Goal: Transaction & Acquisition: Subscribe to service/newsletter

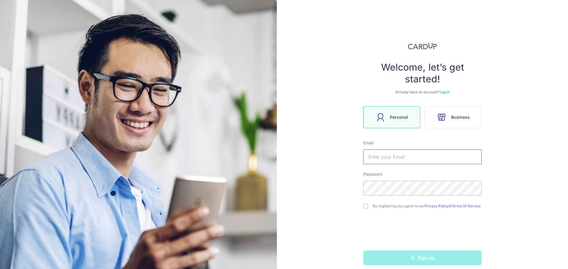
click at [401, 156] on input "text" at bounding box center [422, 157] width 118 height 15
type input "[EMAIL_ADDRESS][DOMAIN_NAME]"
click at [363, 209] on input "checkbox" at bounding box center [365, 206] width 5 height 5
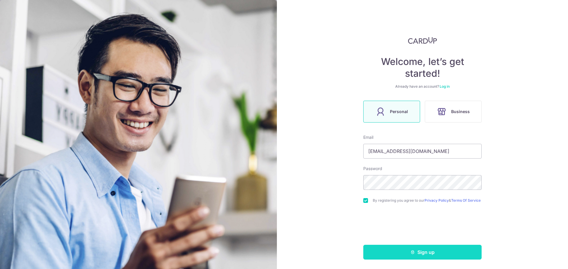
click at [405, 255] on button "Sign up" at bounding box center [422, 252] width 118 height 15
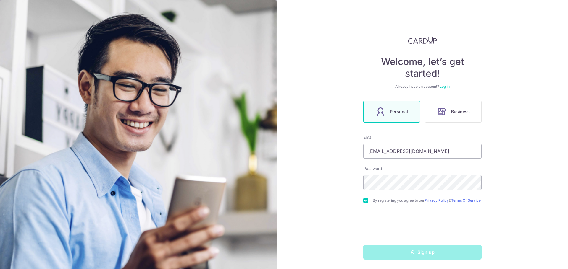
click at [390, 254] on div "Sign up" at bounding box center [422, 252] width 125 height 15
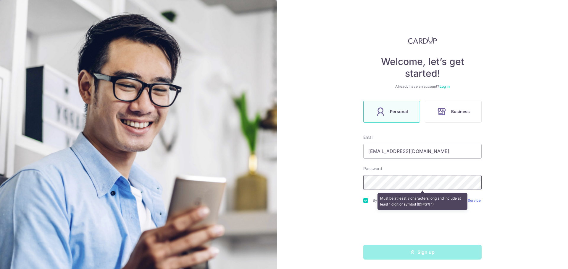
click at [344, 184] on div "Welcome, let’s get started! Already have an account? Log in Personal Business E…" at bounding box center [422, 134] width 291 height 269
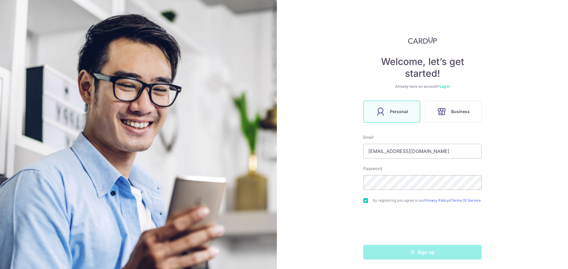
click at [322, 225] on div "Welcome, let’s get started! Already have an account? Log in Personal Business E…" at bounding box center [422, 134] width 291 height 269
click at [410, 243] on form "Email hsuwen_lee@hotmail.com Password By registering you agree to our Privacy P…" at bounding box center [422, 197] width 118 height 125
click at [410, 253] on div "Sign up" at bounding box center [422, 252] width 125 height 15
click at [447, 147] on input "[EMAIL_ADDRESS][DOMAIN_NAME]" at bounding box center [422, 151] width 118 height 15
drag, startPoint x: 393, startPoint y: 258, endPoint x: 397, endPoint y: 249, distance: 9.6
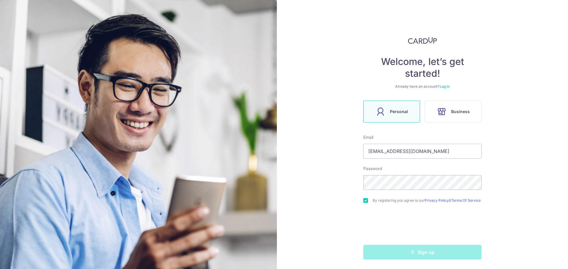
click at [395, 255] on div "Sign up" at bounding box center [422, 252] width 125 height 15
click at [365, 202] on div "By registering you agree to our Privacy Policy & Terms Of Service" at bounding box center [422, 200] width 118 height 7
click at [364, 198] on input "checkbox" at bounding box center [365, 200] width 5 height 5
click at [363, 199] on input "checkbox" at bounding box center [365, 200] width 5 height 5
checkbox input "true"
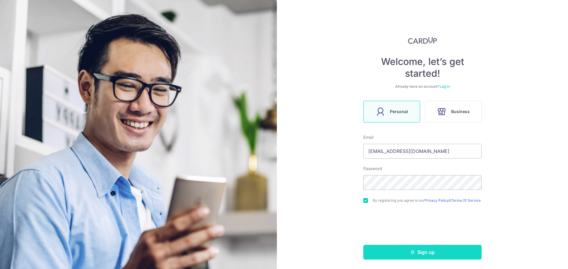
click at [407, 252] on button "Sign up" at bounding box center [422, 252] width 118 height 15
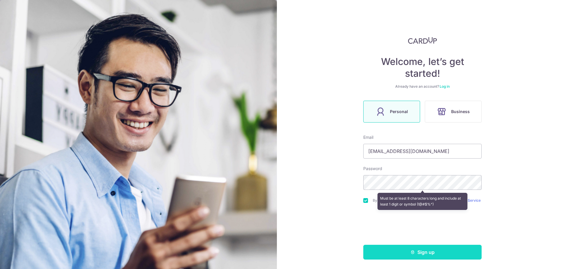
click at [439, 257] on button "Sign up" at bounding box center [422, 252] width 118 height 15
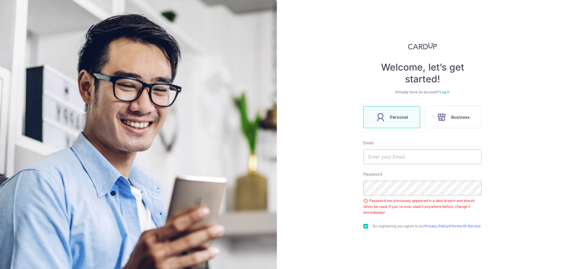
scroll to position [28, 0]
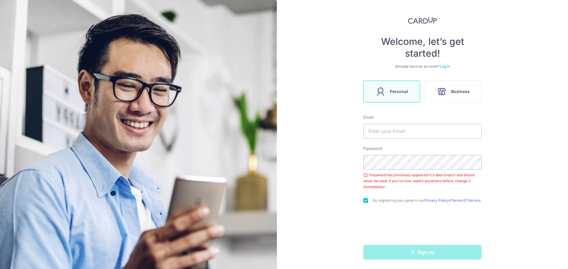
click at [364, 174] on div "Password has previously appeared in a data breach and should never be used. If …" at bounding box center [422, 181] width 118 height 18
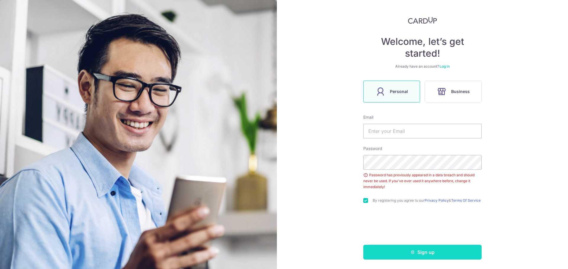
click at [428, 259] on button "Sign up" at bounding box center [422, 252] width 118 height 15
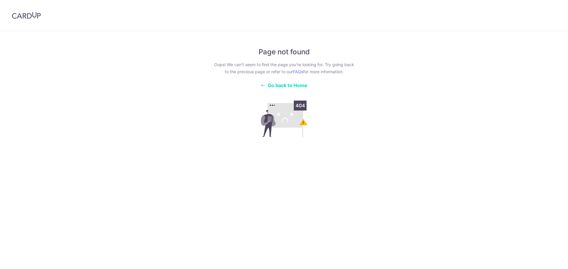
click at [31, 16] on img at bounding box center [26, 15] width 29 height 7
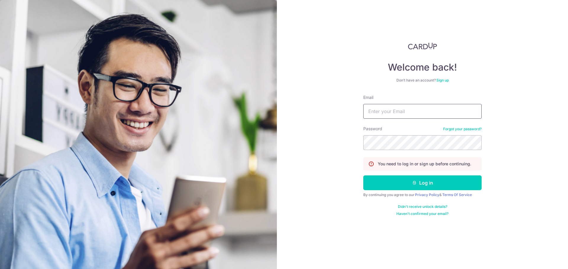
click at [404, 108] on input "Email" at bounding box center [422, 111] width 118 height 15
click at [445, 79] on link "Sign up" at bounding box center [442, 80] width 12 height 4
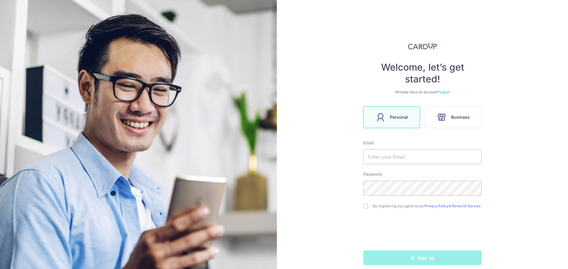
click at [392, 165] on form "Email Password By registering you agree to our Privacy Policy & Terms Of Servic…" at bounding box center [422, 202] width 118 height 125
click at [392, 163] on input "text" at bounding box center [422, 157] width 118 height 15
type input "[EMAIL_ADDRESS][DOMAIN_NAME]"
click at [366, 206] on div "By registering you agree to our Privacy Policy & Terms Of Service" at bounding box center [422, 206] width 118 height 7
click at [363, 207] on input "checkbox" at bounding box center [365, 206] width 5 height 5
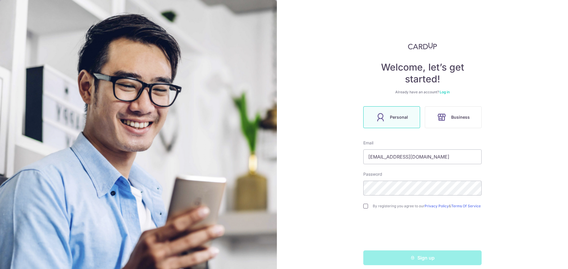
checkbox input "true"
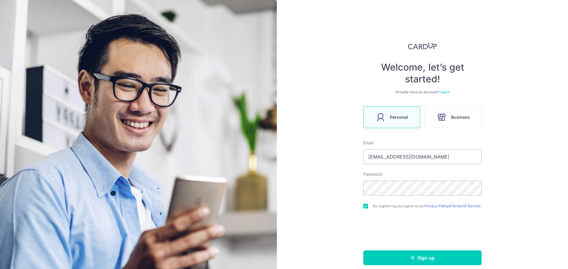
scroll to position [8, 0]
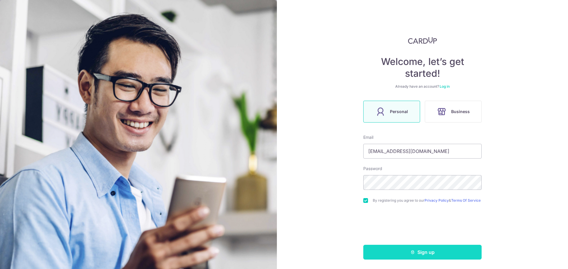
click at [399, 252] on button "Sign up" at bounding box center [422, 252] width 118 height 15
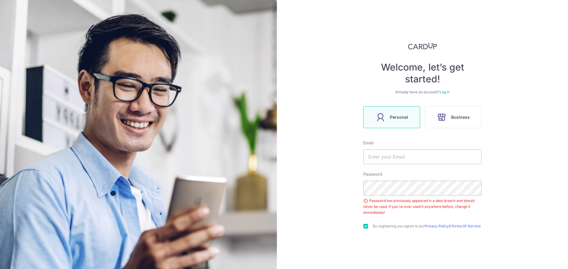
scroll to position [28, 0]
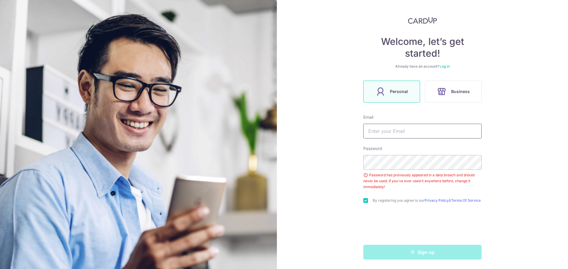
click at [425, 132] on input "text" at bounding box center [422, 131] width 118 height 15
type input "[EMAIL_ADDRESS][DOMAIN_NAME]"
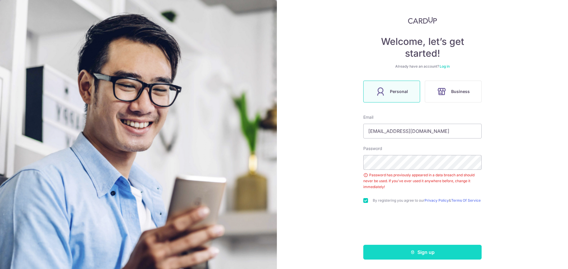
click at [418, 251] on button "Sign up" at bounding box center [422, 252] width 118 height 15
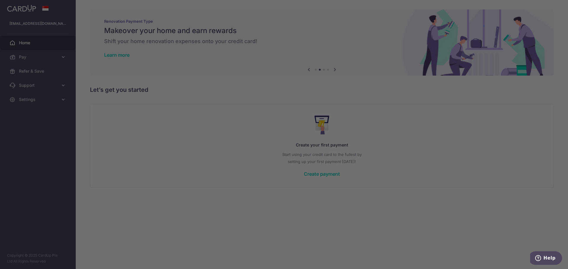
click at [56, 63] on div at bounding box center [286, 136] width 573 height 272
drag, startPoint x: 26, startPoint y: 82, endPoint x: 95, endPoint y: 83, distance: 68.9
click at [29, 82] on div at bounding box center [286, 136] width 573 height 272
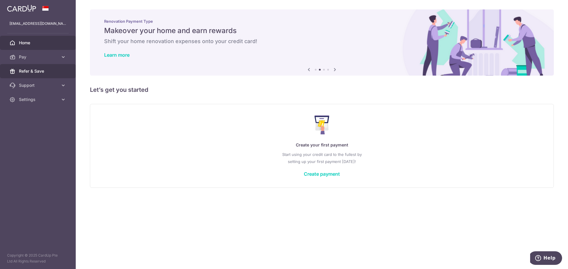
click at [35, 72] on span "Refer & Save" at bounding box center [38, 71] width 39 height 6
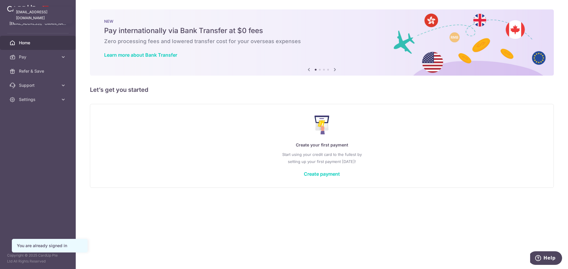
click at [34, 24] on p "[EMAIL_ADDRESS][DOMAIN_NAME]" at bounding box center [37, 24] width 57 height 6
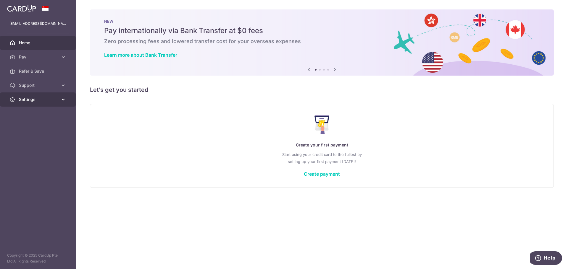
click at [27, 99] on span "Settings" at bounding box center [38, 100] width 39 height 6
click at [31, 108] on link "Account" at bounding box center [38, 114] width 76 height 14
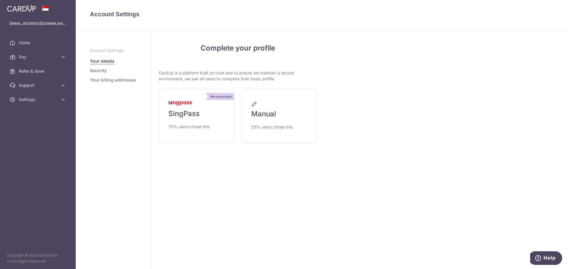
click at [105, 71] on link "Security" at bounding box center [98, 71] width 17 height 6
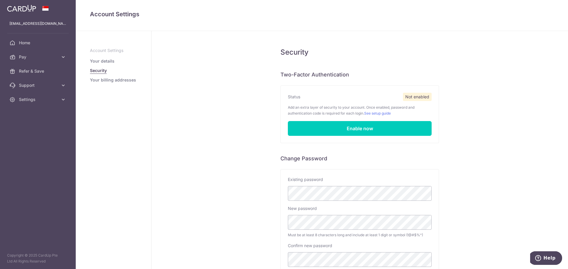
scroll to position [64, 0]
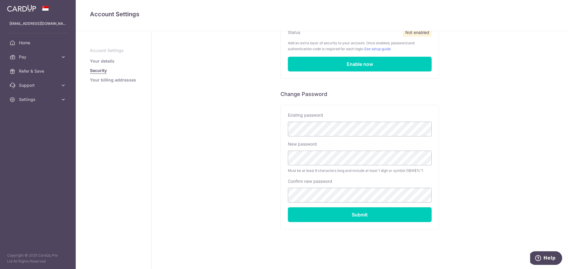
click at [107, 77] on ul "Account Settings Your details Security Your billing addresses" at bounding box center [113, 65] width 47 height 35
click at [107, 83] on link "Your billing addresses" at bounding box center [113, 80] width 46 height 6
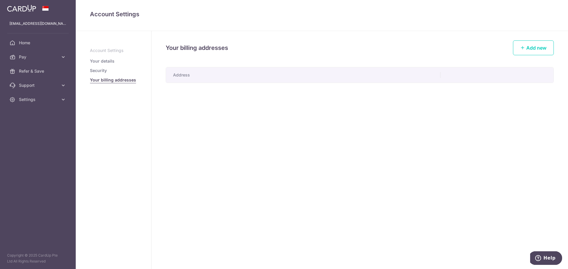
click at [111, 49] on p "Account Settings" at bounding box center [113, 51] width 47 height 6
click at [40, 70] on span "Refer & Save" at bounding box center [38, 71] width 39 height 6
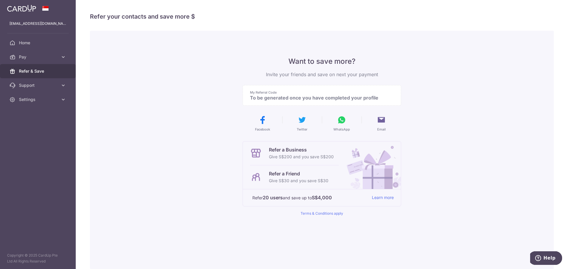
scroll to position [28, 0]
